Goal: Information Seeking & Learning: Compare options

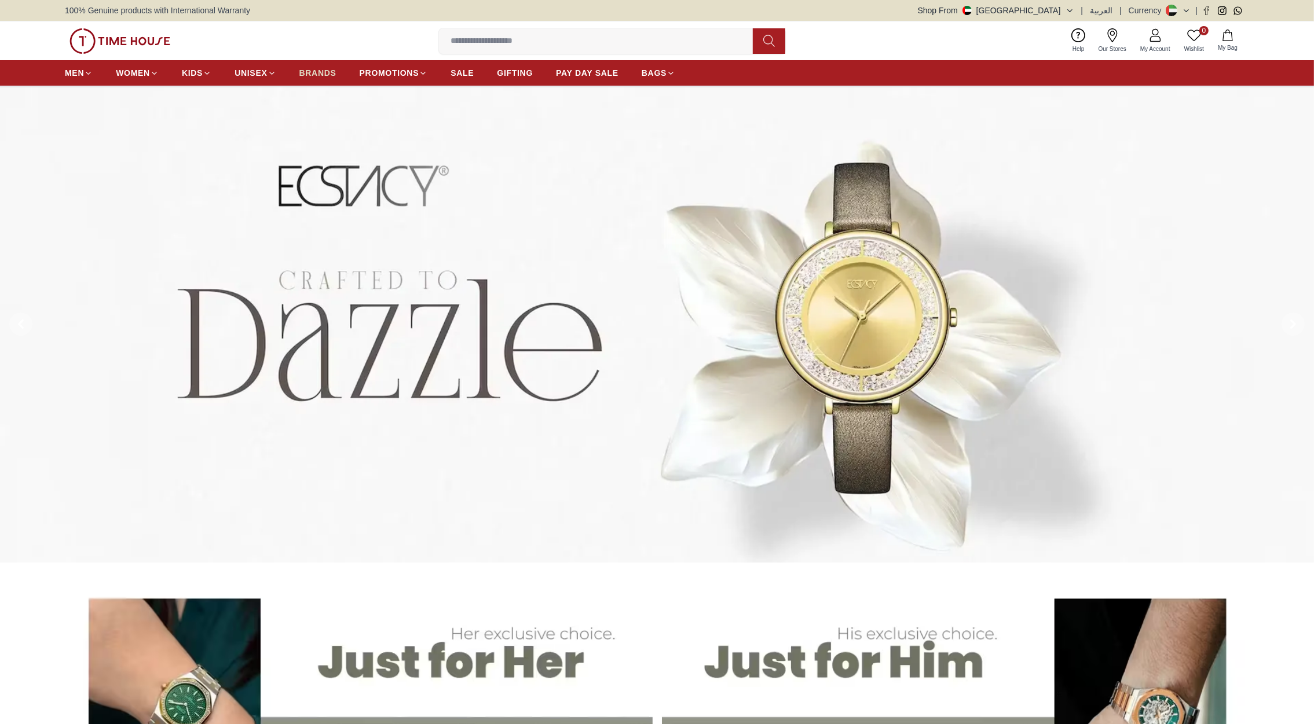
click at [320, 74] on span "BRANDS" at bounding box center [317, 73] width 37 height 12
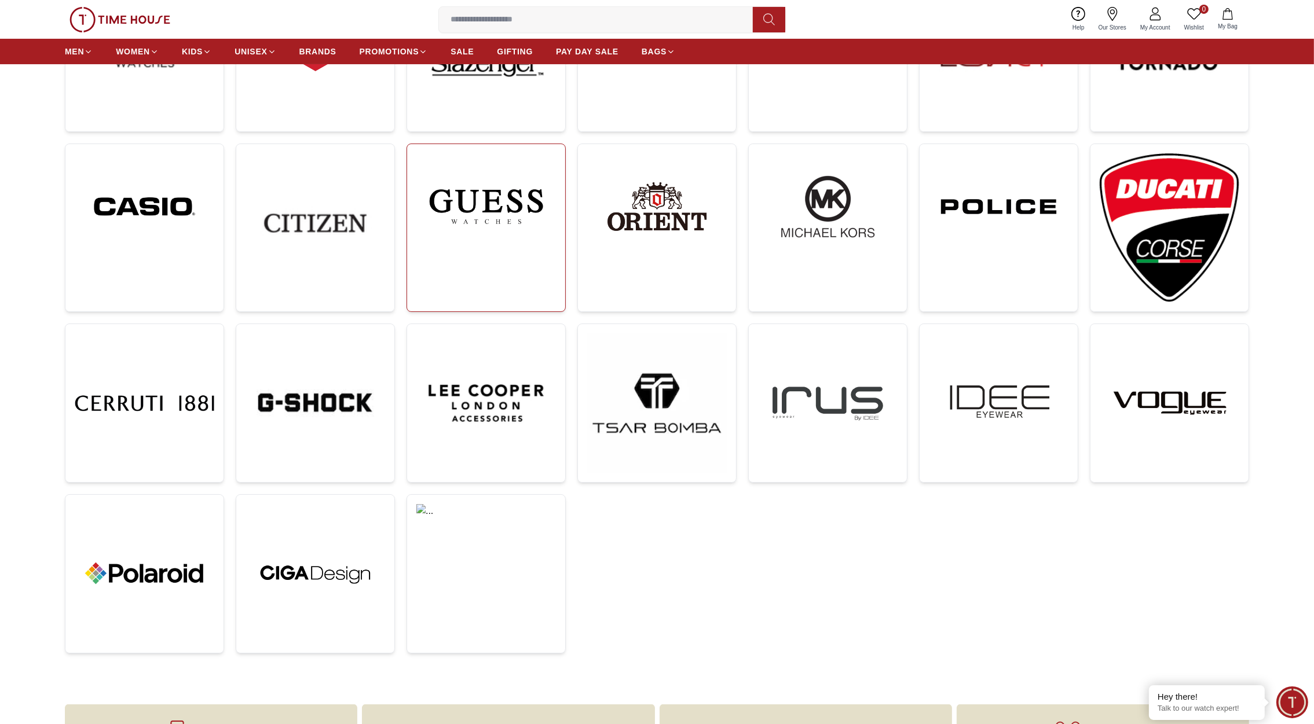
scroll to position [276, 0]
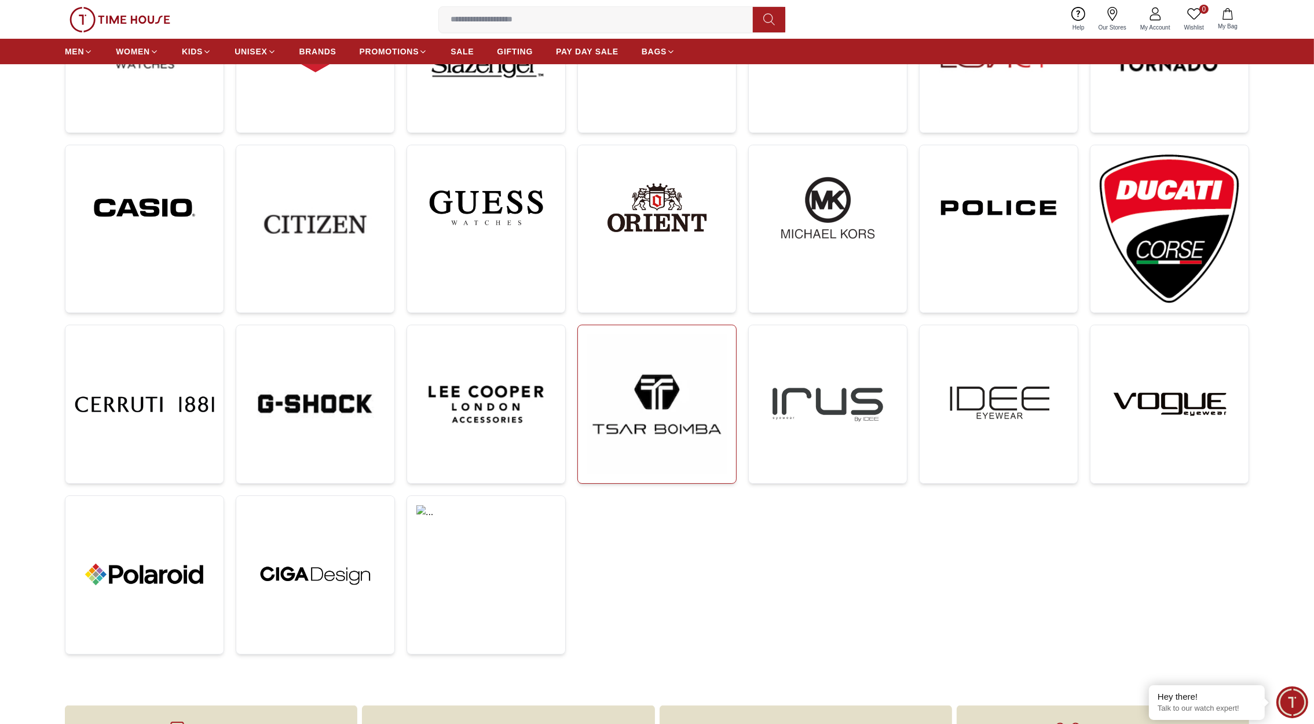
click at [661, 409] on img at bounding box center [657, 405] width 140 height 140
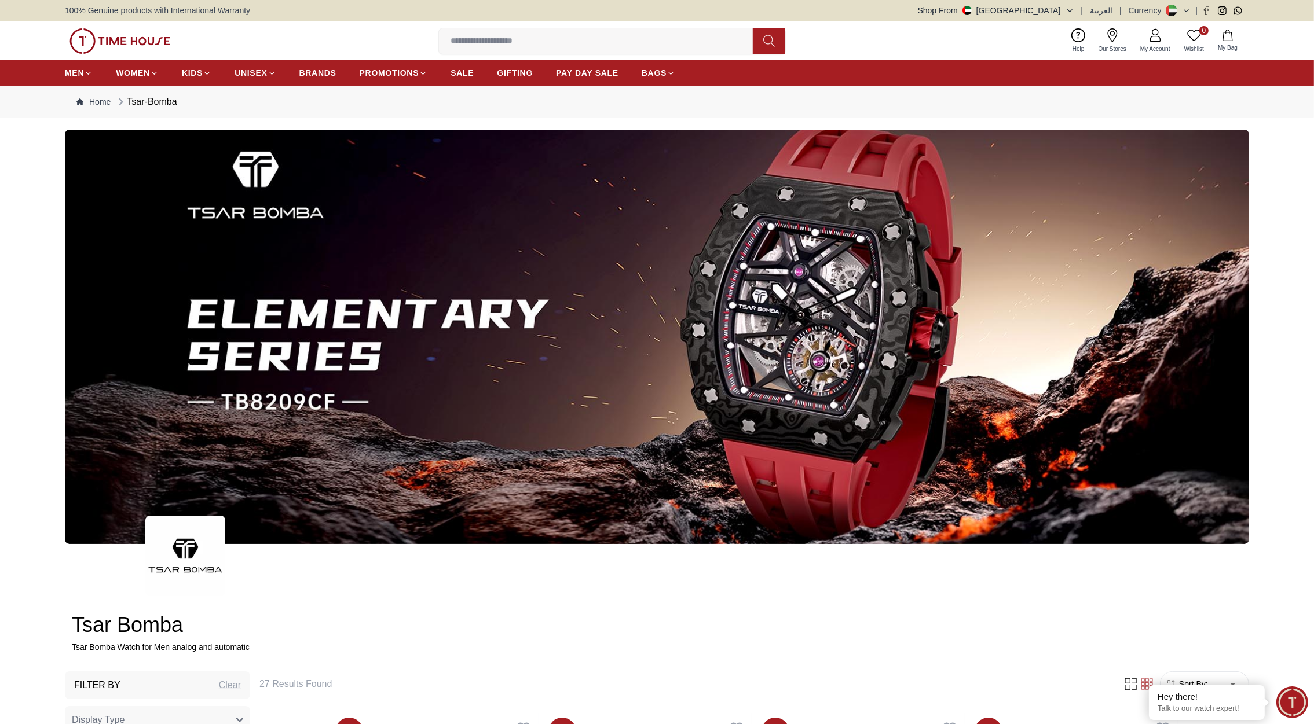
click at [138, 45] on img at bounding box center [119, 40] width 101 height 25
